Goal: Task Accomplishment & Management: Complete application form

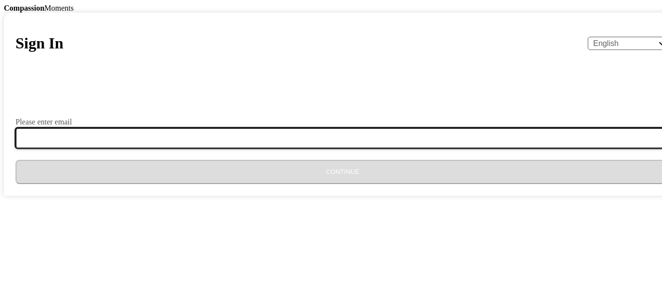
click at [285, 148] on input "Please enter email" at bounding box center [349, 138] width 666 height 20
type input "[EMAIL_ADDRESS][DOMAIN_NAME]"
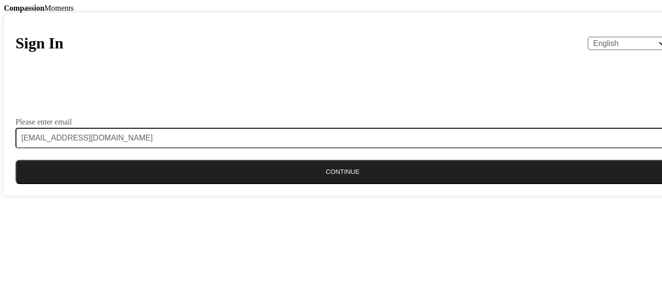
click at [313, 184] on button "Continue" at bounding box center [343, 172] width 654 height 24
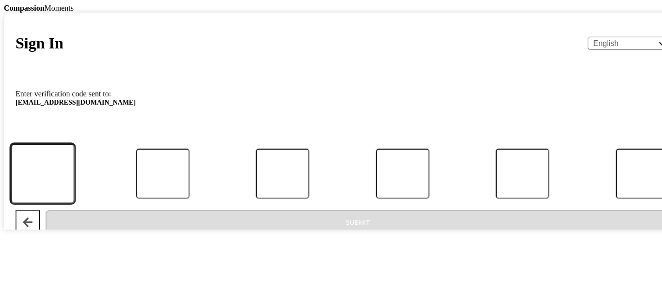
click at [75, 204] on input "Code" at bounding box center [43, 174] width 64 height 60
type input "1"
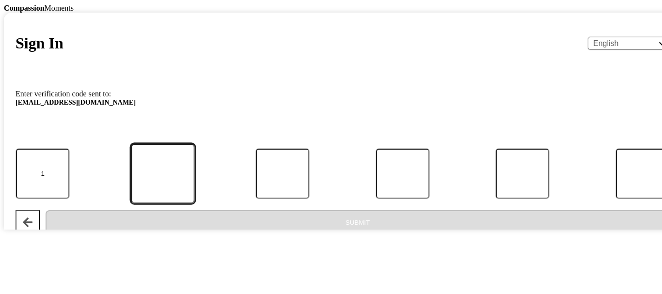
type input "2"
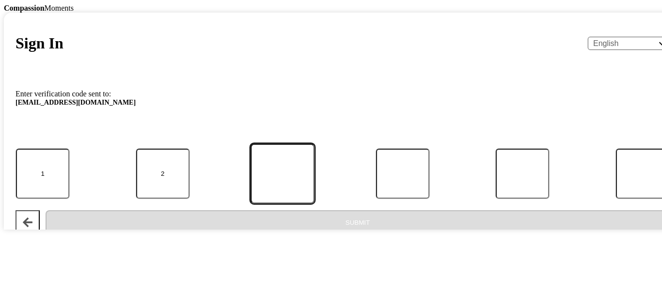
type input "4"
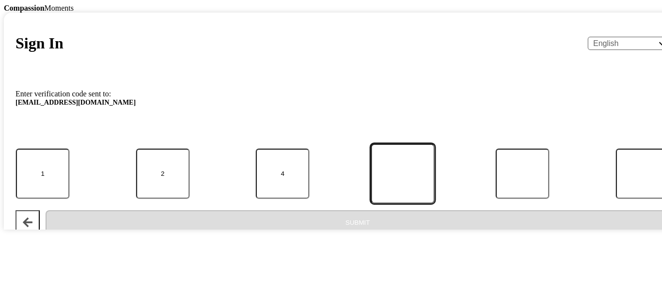
type input "9"
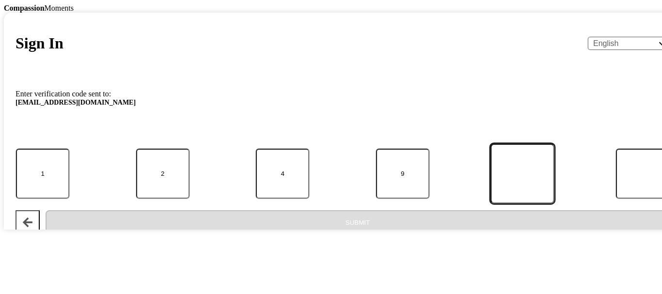
type input "0"
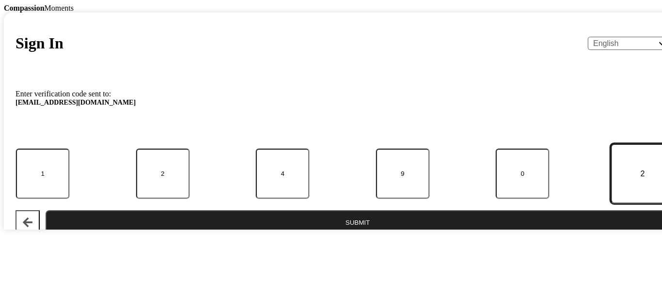
type input "2"
click at [289, 235] on button "Submit" at bounding box center [358, 222] width 624 height 24
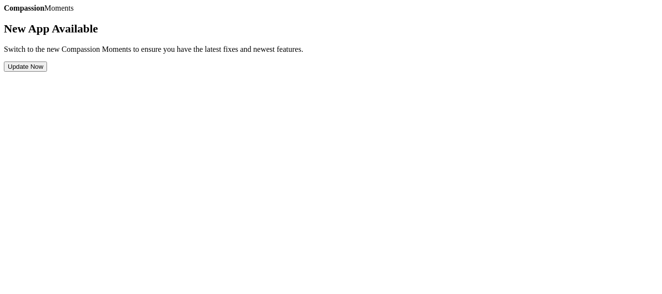
click at [47, 72] on button "Update Now" at bounding box center [25, 67] width 43 height 10
